Goal: Information Seeking & Learning: Learn about a topic

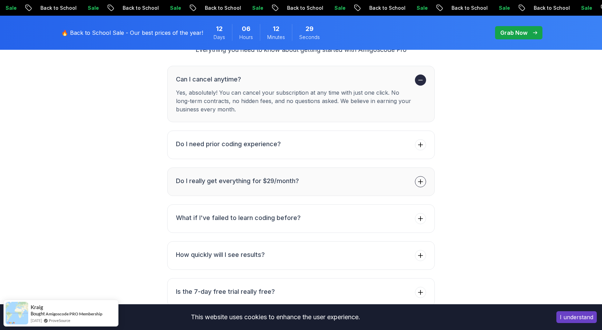
click at [424, 178] on icon at bounding box center [420, 181] width 7 height 7
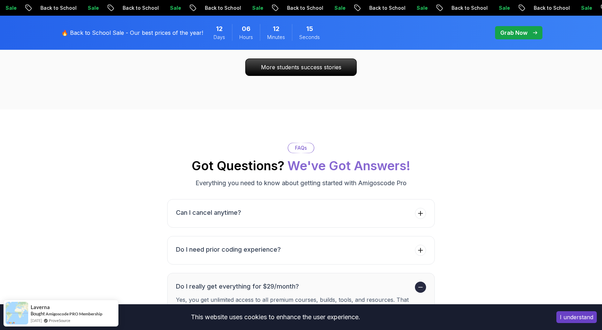
scroll to position [2419, 0]
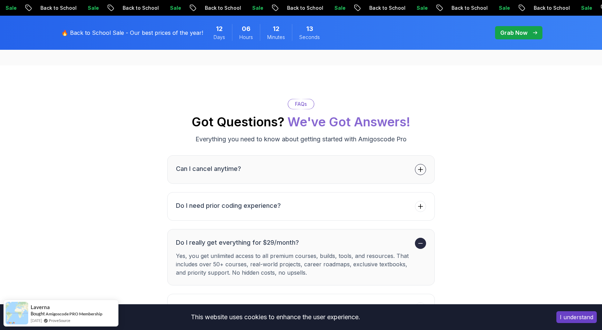
click at [418, 166] on icon at bounding box center [420, 169] width 7 height 7
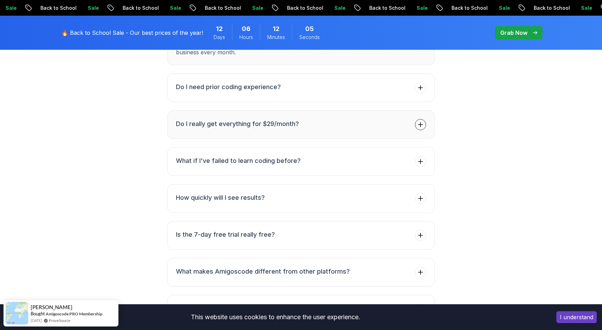
scroll to position [2607, 0]
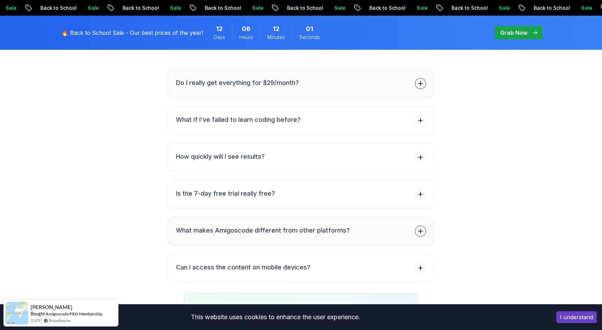
click at [427, 217] on button "What makes Amigoscode different from other platforms?" at bounding box center [301, 231] width 268 height 29
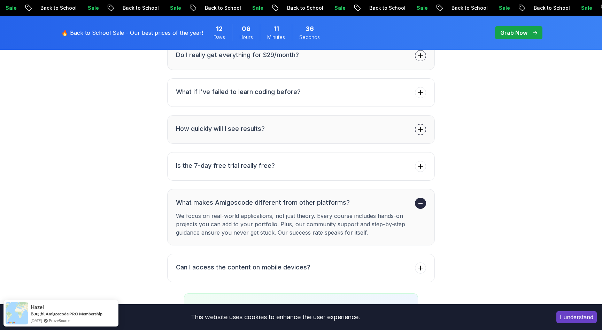
click at [426, 124] on span at bounding box center [420, 129] width 11 height 11
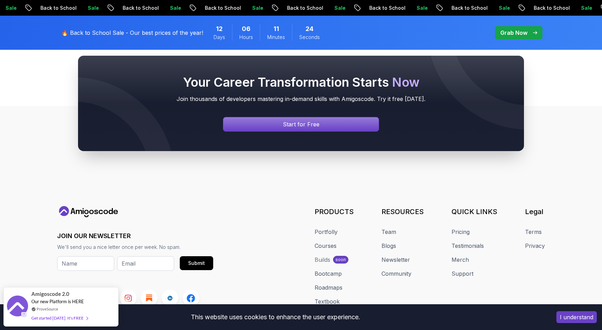
scroll to position [2968, 0]
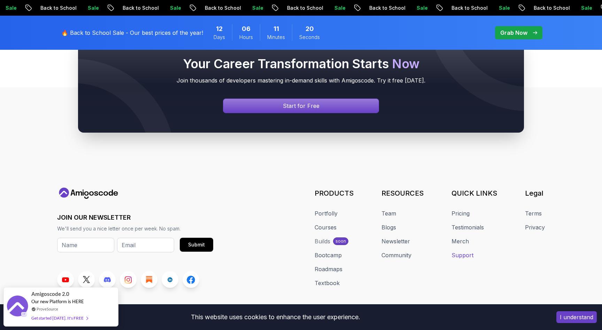
click at [469, 251] on link "Support" at bounding box center [463, 255] width 22 height 8
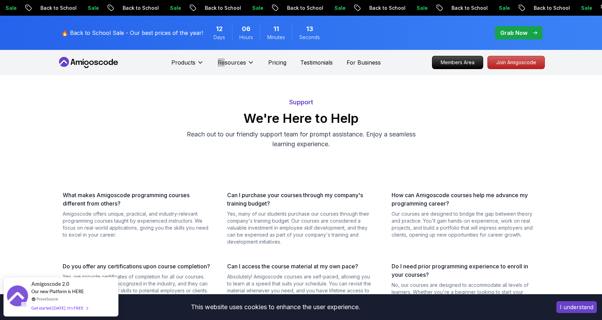
scroll to position [170, 0]
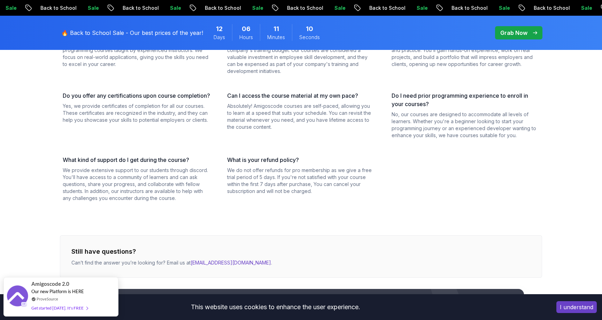
click at [322, 211] on div "What makes Amigoscode programming courses different from others? Amigoscode off…" at bounding box center [301, 148] width 482 height 257
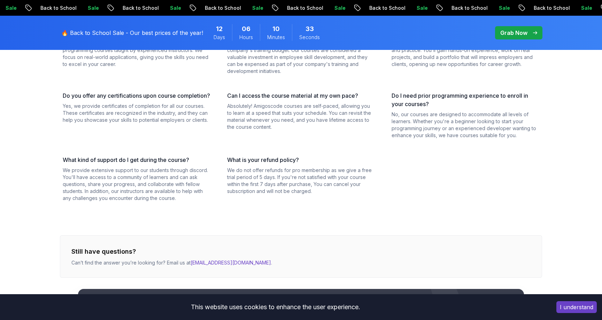
scroll to position [0, 0]
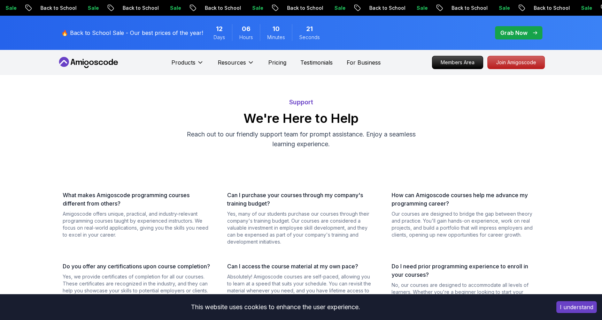
click at [510, 29] on p "Grab Now" at bounding box center [513, 33] width 27 height 8
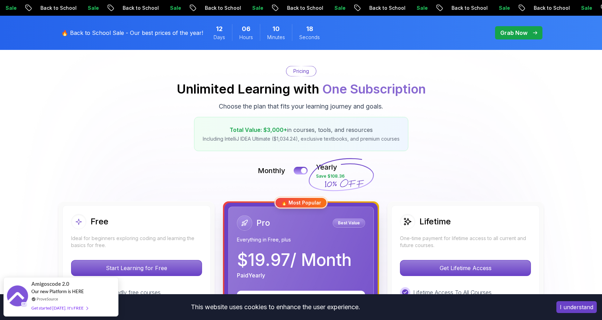
scroll to position [93, 0]
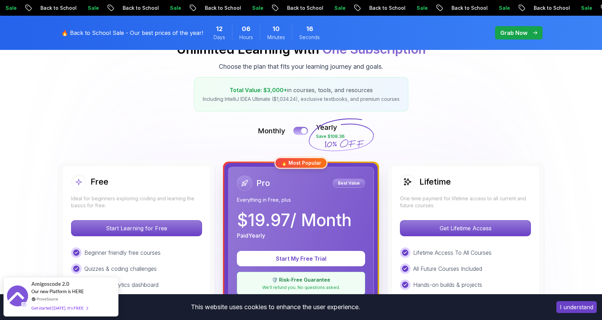
click at [297, 130] on button at bounding box center [300, 131] width 15 height 8
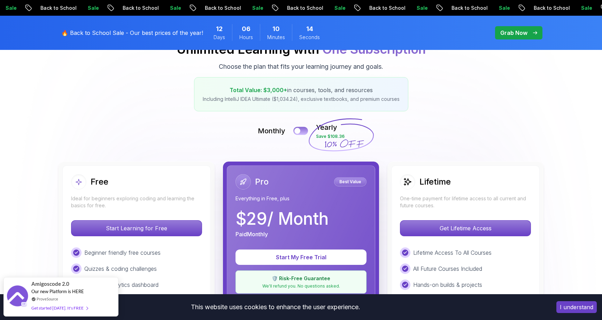
click at [304, 130] on button at bounding box center [300, 131] width 15 height 8
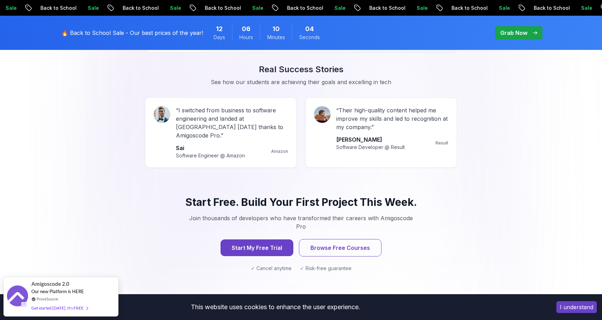
scroll to position [667, 0]
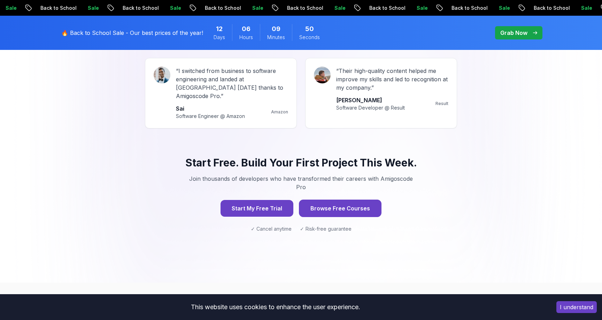
click at [350, 199] on button "Browse Free Courses" at bounding box center [340, 207] width 83 height 17
